Goal: Task Accomplishment & Management: Manage account settings

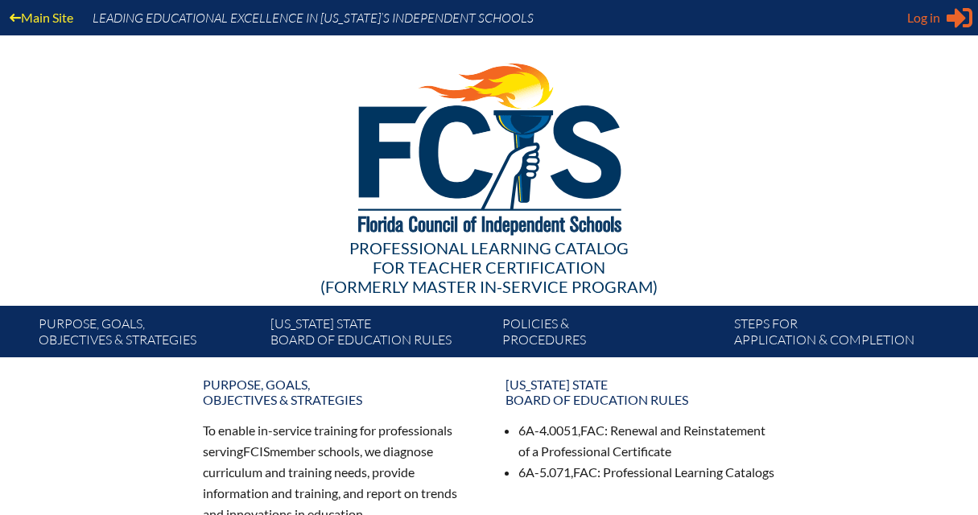
type input "[EMAIL_ADDRESS][DOMAIN_NAME]"
click at [932, 23] on span "Log in" at bounding box center [923, 17] width 33 height 19
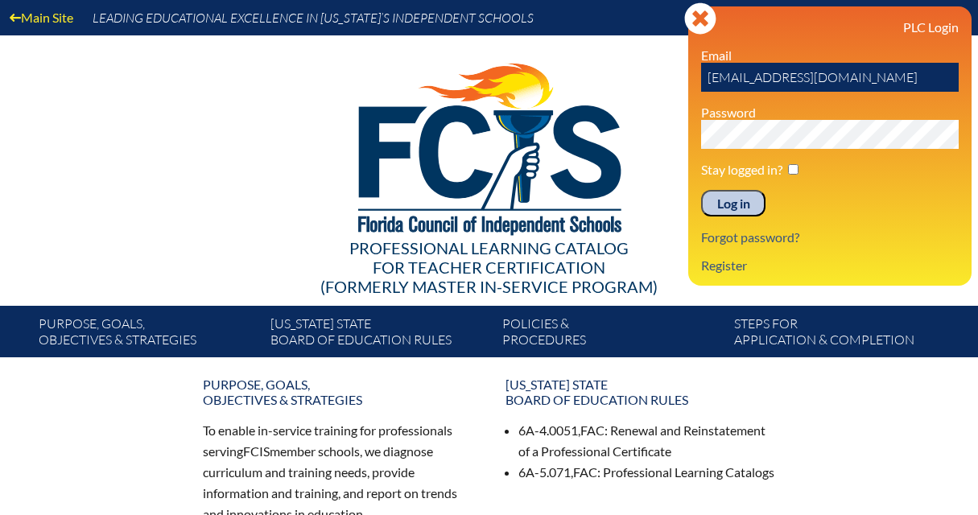
click at [737, 207] on input "Log in" at bounding box center [733, 203] width 64 height 27
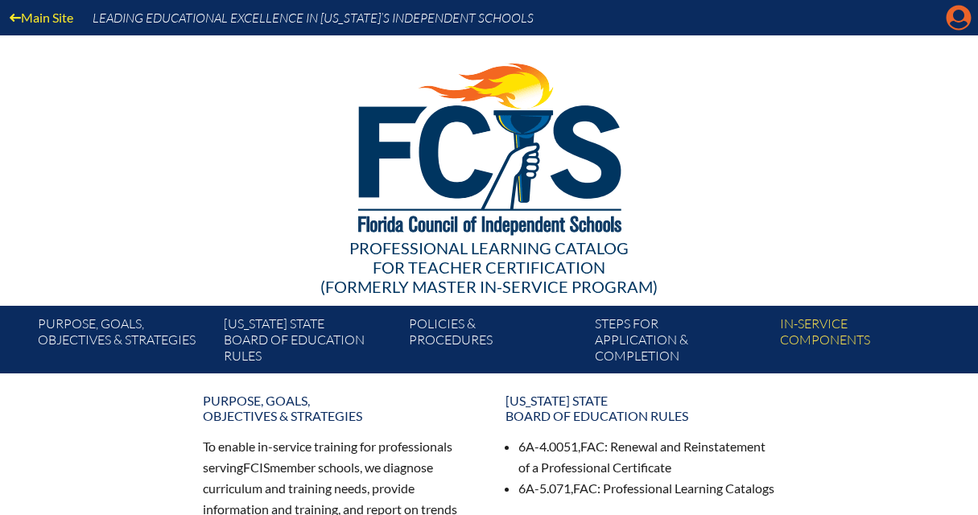
click at [955, 12] on icon "Manage account" at bounding box center [959, 18] width 26 height 26
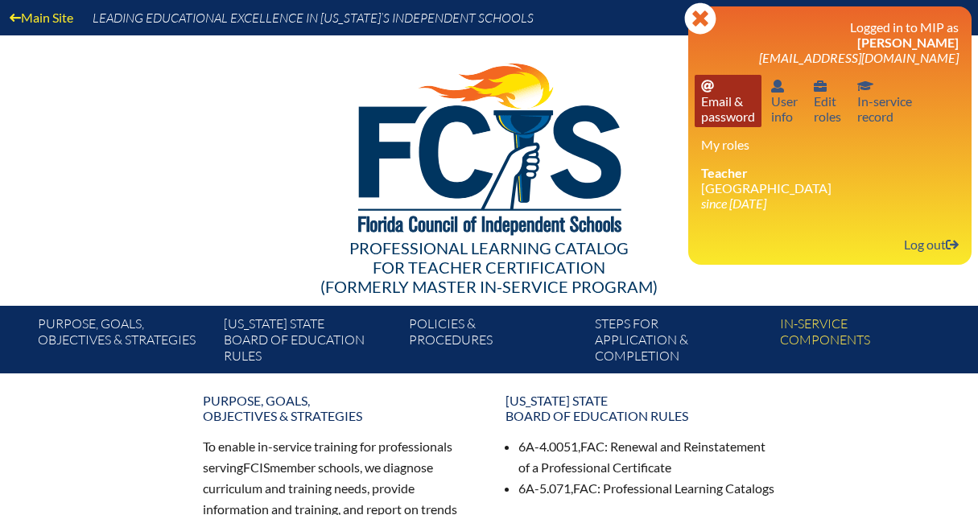
click at [738, 111] on link "Email password Email & password" at bounding box center [728, 101] width 67 height 52
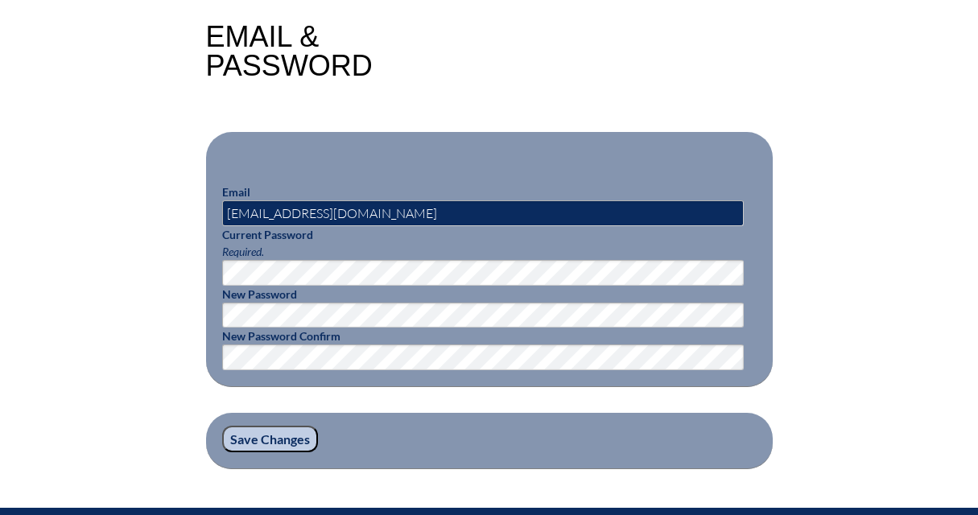
scroll to position [410, 0]
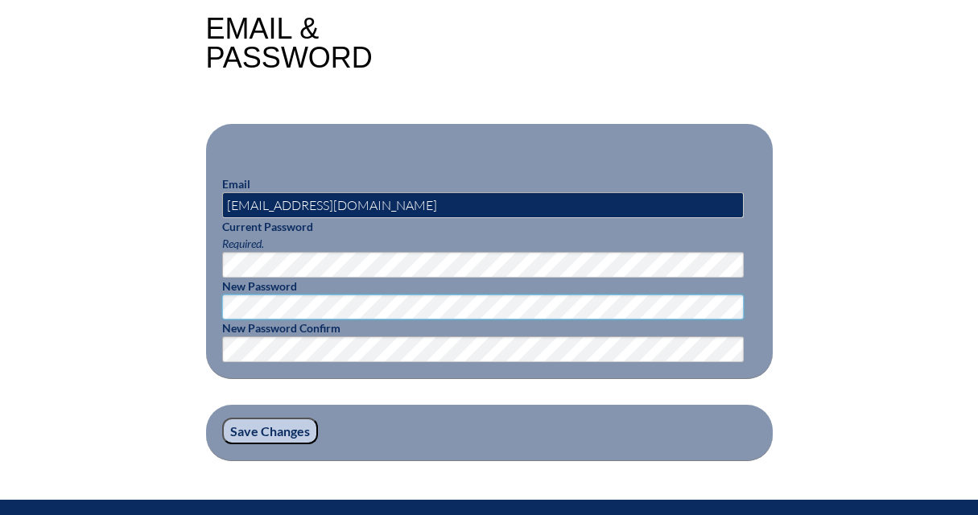
click at [204, 298] on div "Email & Password Email rhinton@lhps.org Current Password Required. New Password…" at bounding box center [489, 237] width 905 height 447
drag, startPoint x: 364, startPoint y: 205, endPoint x: 299, endPoint y: 201, distance: 65.3
click at [299, 201] on input "[EMAIL_ADDRESS][DOMAIN_NAME]" at bounding box center [483, 205] width 522 height 26
type input "rhinton@lhprep.org"
click at [261, 426] on input "Save Changes" at bounding box center [270, 431] width 96 height 27
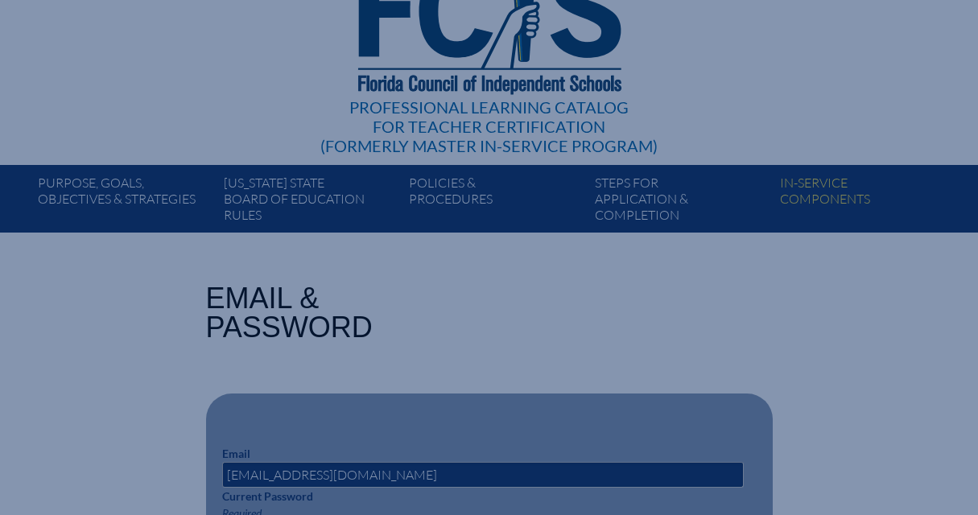
scroll to position [0, 0]
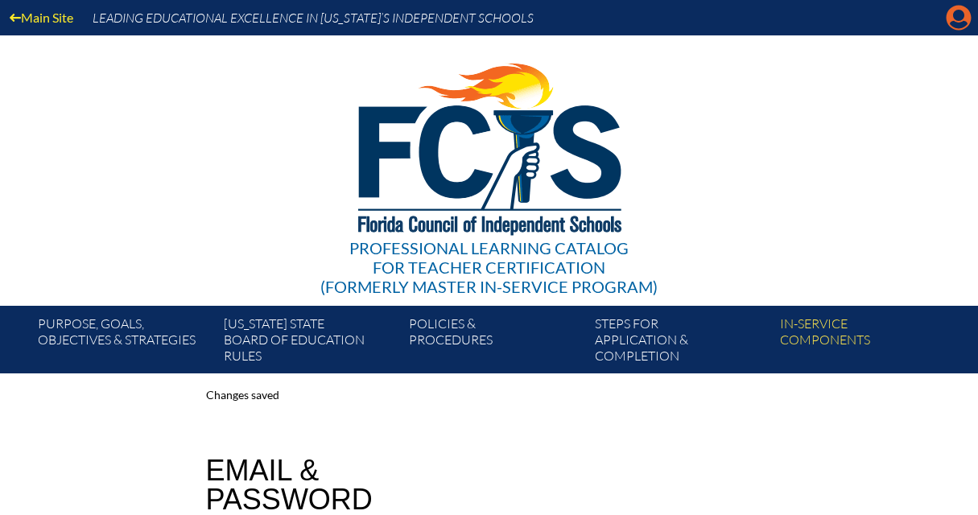
click at [963, 13] on icon at bounding box center [958, 18] width 25 height 25
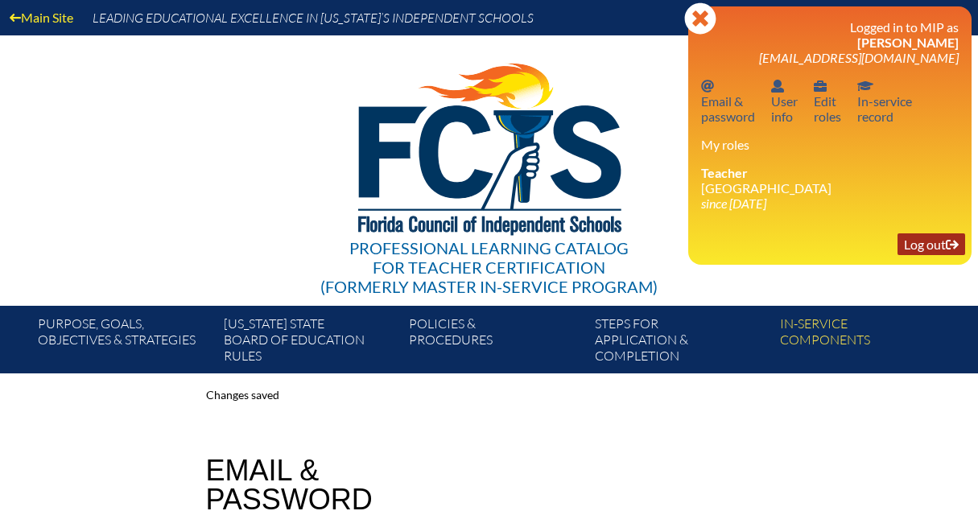
click at [931, 255] on link "Log out Log out" at bounding box center [931, 244] width 68 height 22
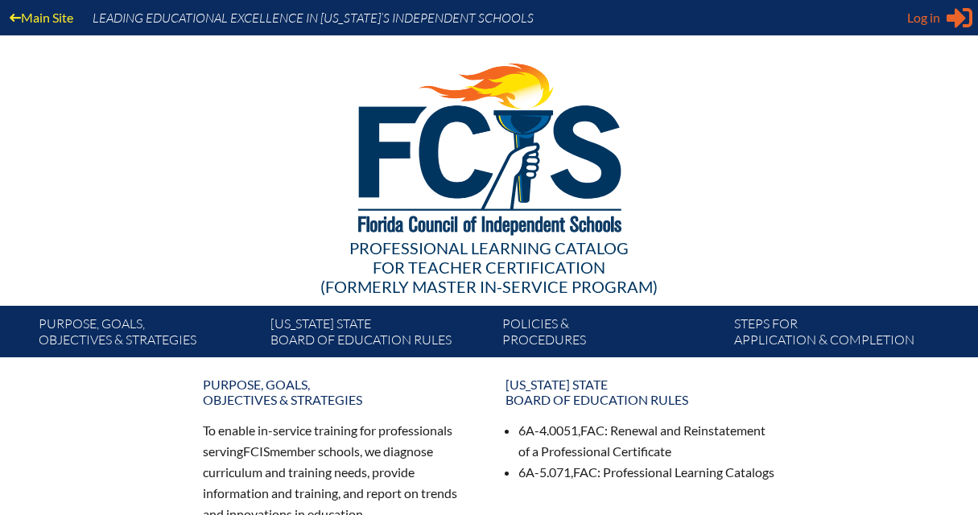
click at [939, 26] on span "Log in" at bounding box center [923, 17] width 33 height 19
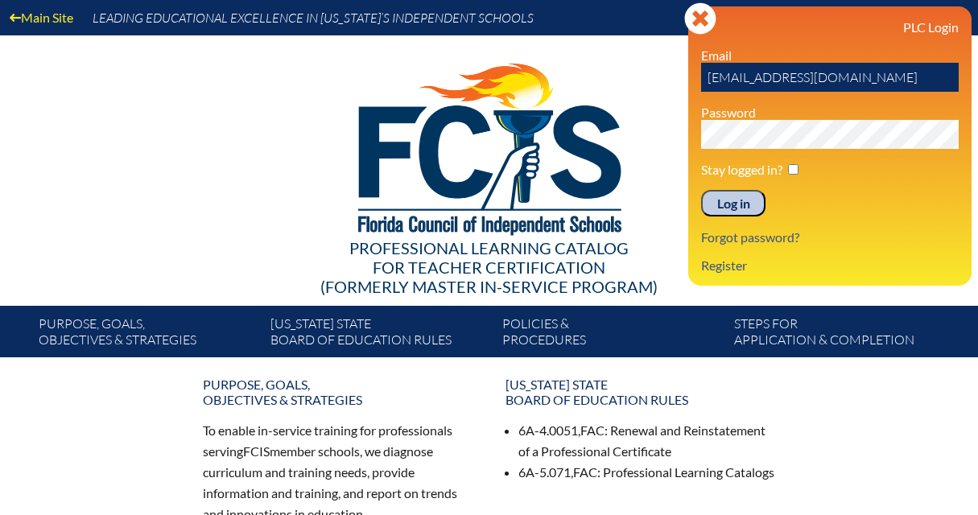
click at [781, 80] on input "rhinton@lhps.org" at bounding box center [830, 77] width 258 height 29
type input "[EMAIL_ADDRESS][DOMAIN_NAME]"
click at [748, 208] on input "Log in" at bounding box center [733, 203] width 64 height 27
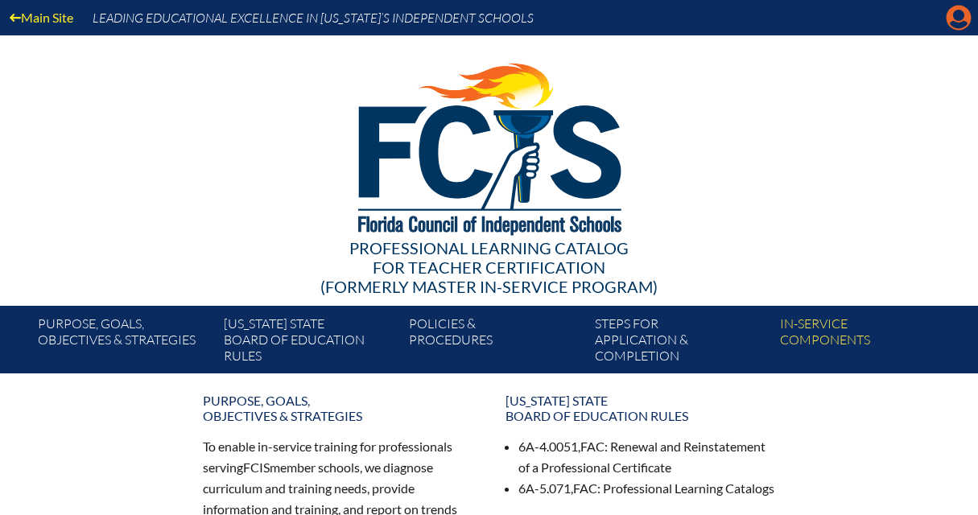
click at [955, 23] on icon "Manage account" at bounding box center [959, 18] width 26 height 26
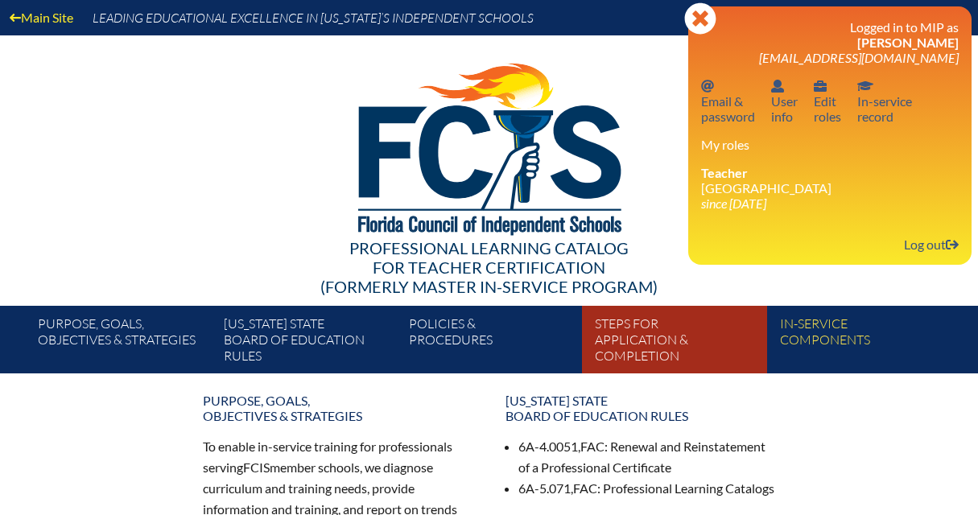
click at [642, 350] on link "Steps for application & completion" at bounding box center [680, 342] width 185 height 61
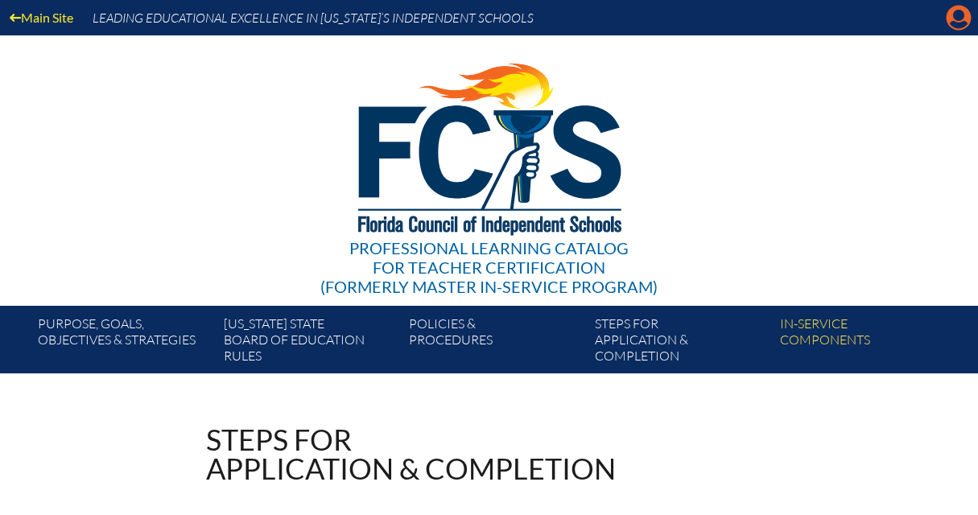
click at [950, 21] on icon at bounding box center [958, 18] width 25 height 25
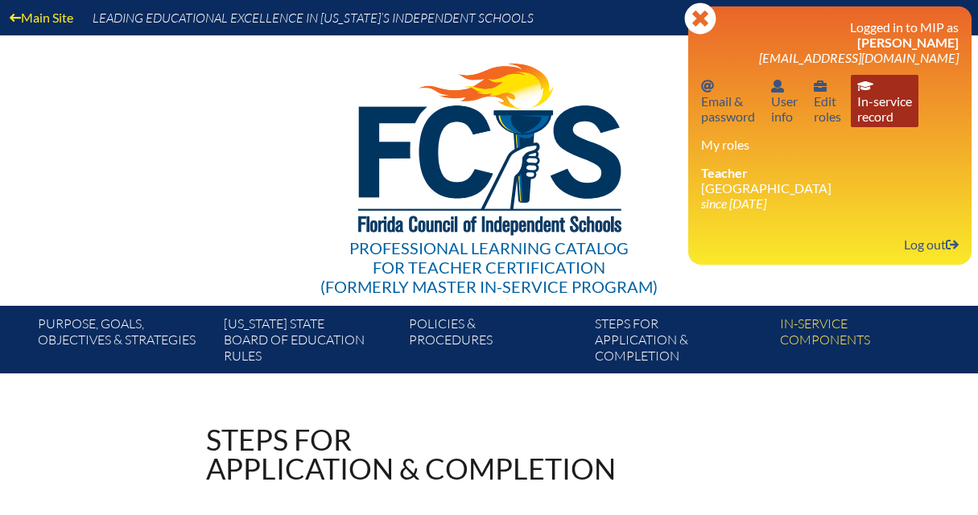
click at [882, 109] on link "In-service record In-service record" at bounding box center [885, 101] width 68 height 52
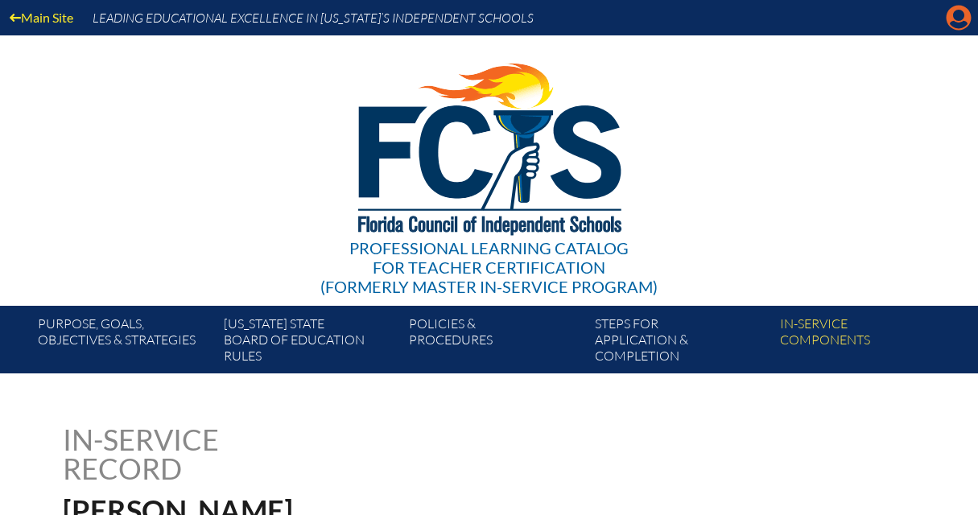
click at [955, 17] on icon "Manage account" at bounding box center [959, 18] width 26 height 26
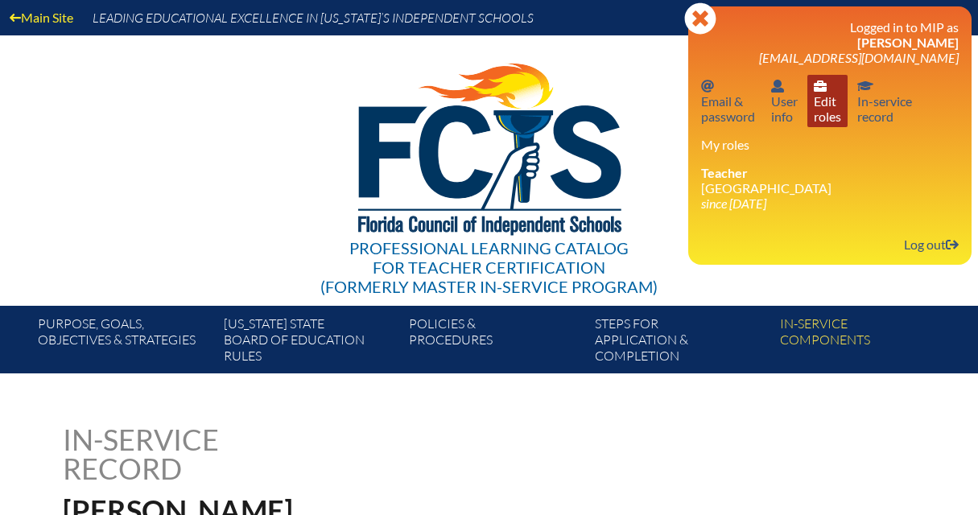
click at [826, 98] on link "User info Edit roles" at bounding box center [827, 101] width 40 height 52
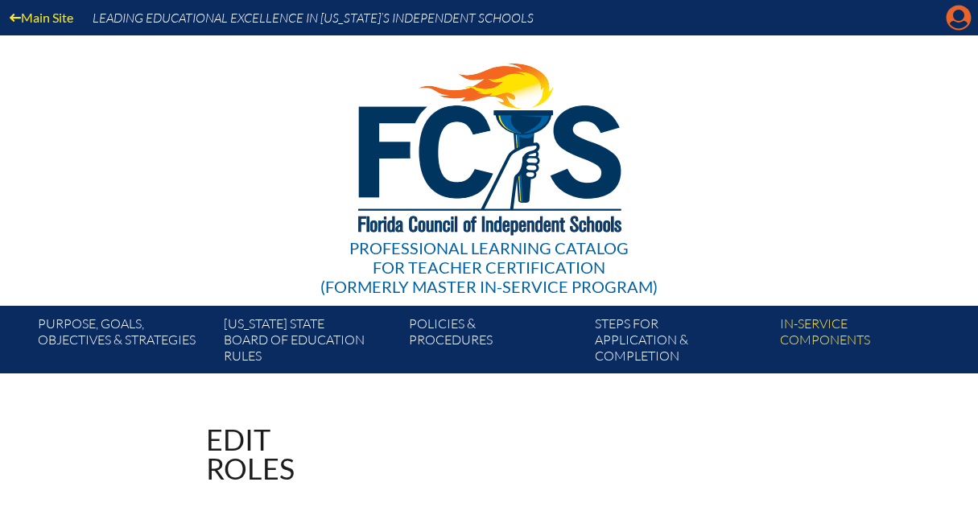
click at [953, 22] on icon "Manage account" at bounding box center [959, 18] width 26 height 26
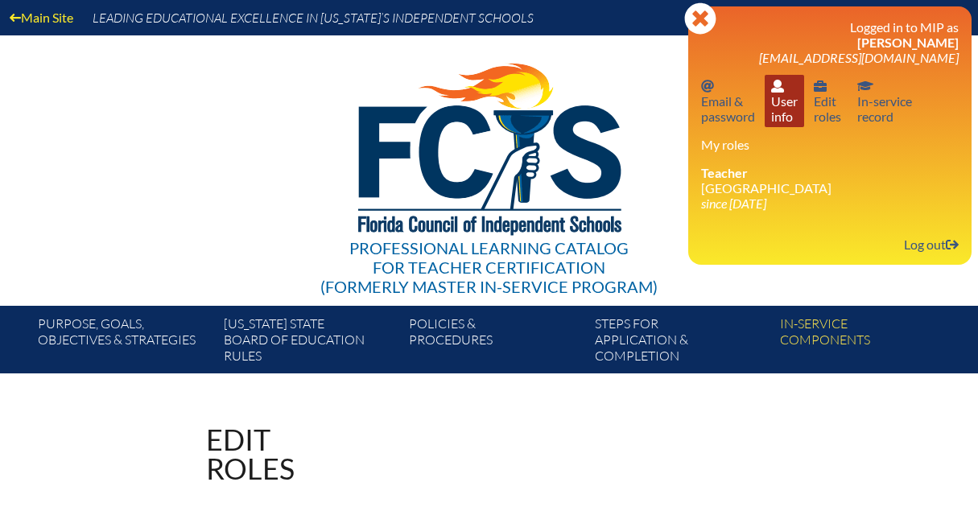
click at [790, 101] on link "User info User info" at bounding box center [784, 101] width 39 height 52
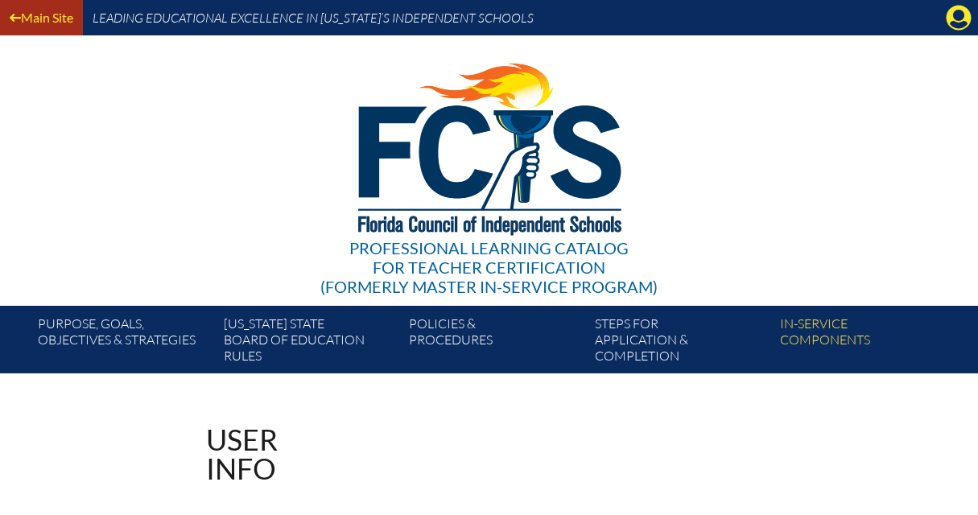
click at [56, 10] on link "Main Site" at bounding box center [41, 17] width 76 height 22
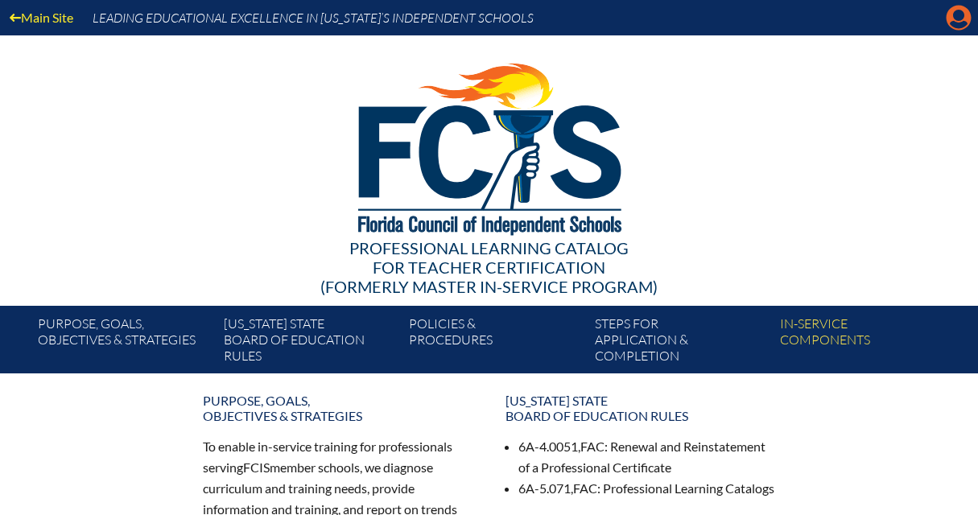
click at [955, 11] on icon "Manage account" at bounding box center [959, 18] width 26 height 26
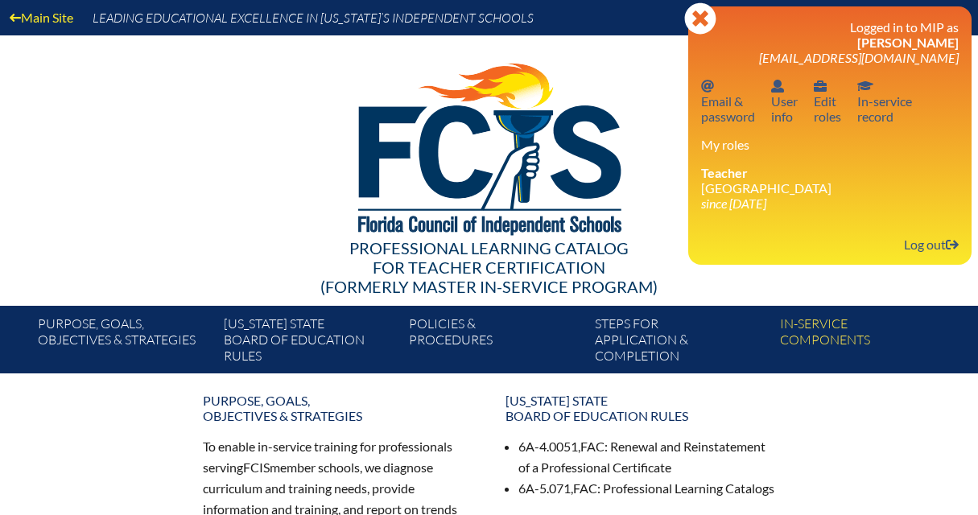
click at [641, 32] on div "Main Site Leading Educational Excellence in [US_STATE]’s Independent Schools" at bounding box center [489, 17] width 978 height 35
click at [631, 41] on img at bounding box center [489, 145] width 332 height 220
click at [696, 20] on icon "Close" at bounding box center [700, 18] width 32 height 32
